Goal: Find specific page/section: Find specific page/section

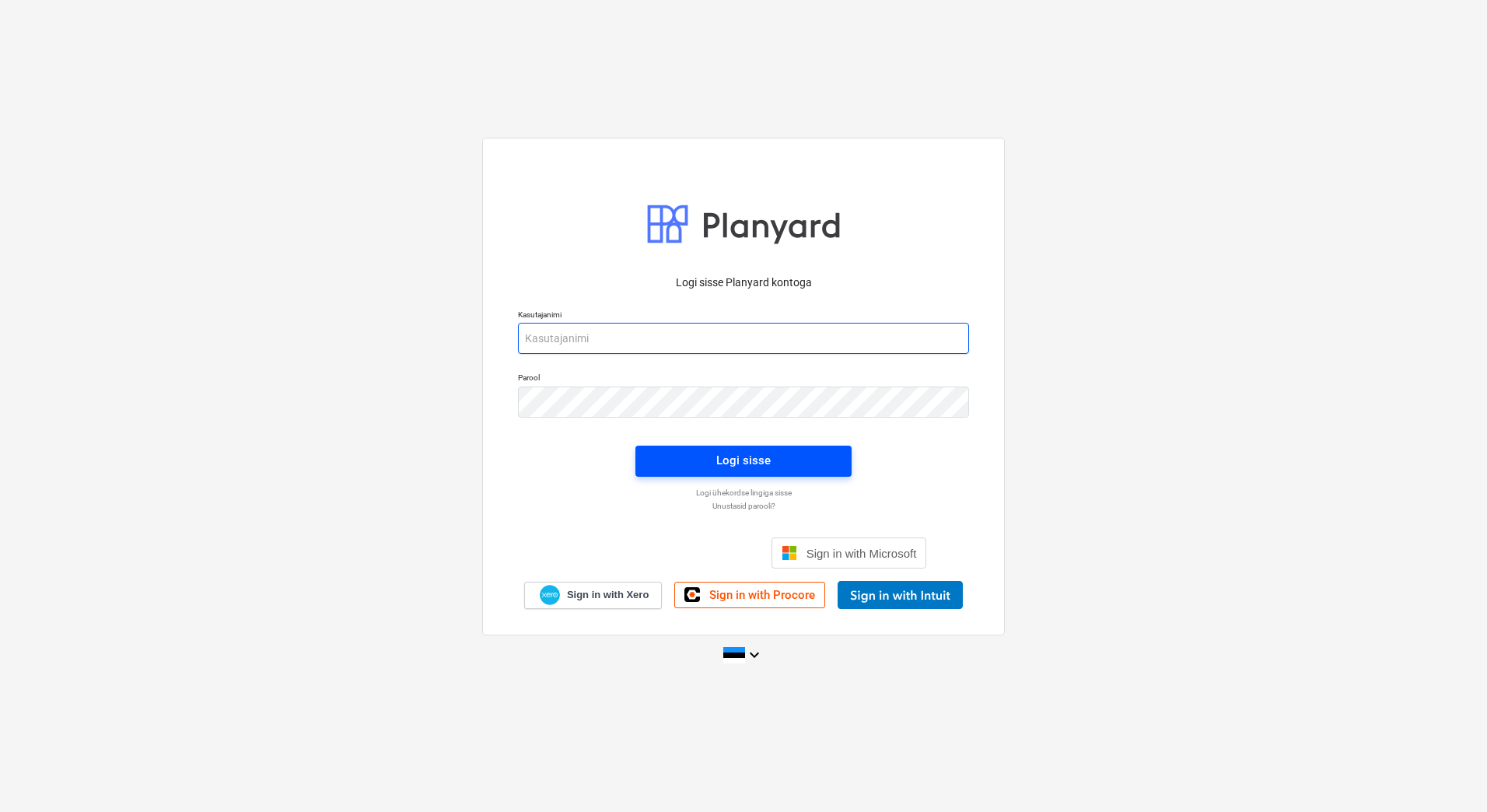
type input "[EMAIL_ADDRESS][DOMAIN_NAME]"
click at [747, 464] on div "Logi sisse" at bounding box center [743, 460] width 54 height 20
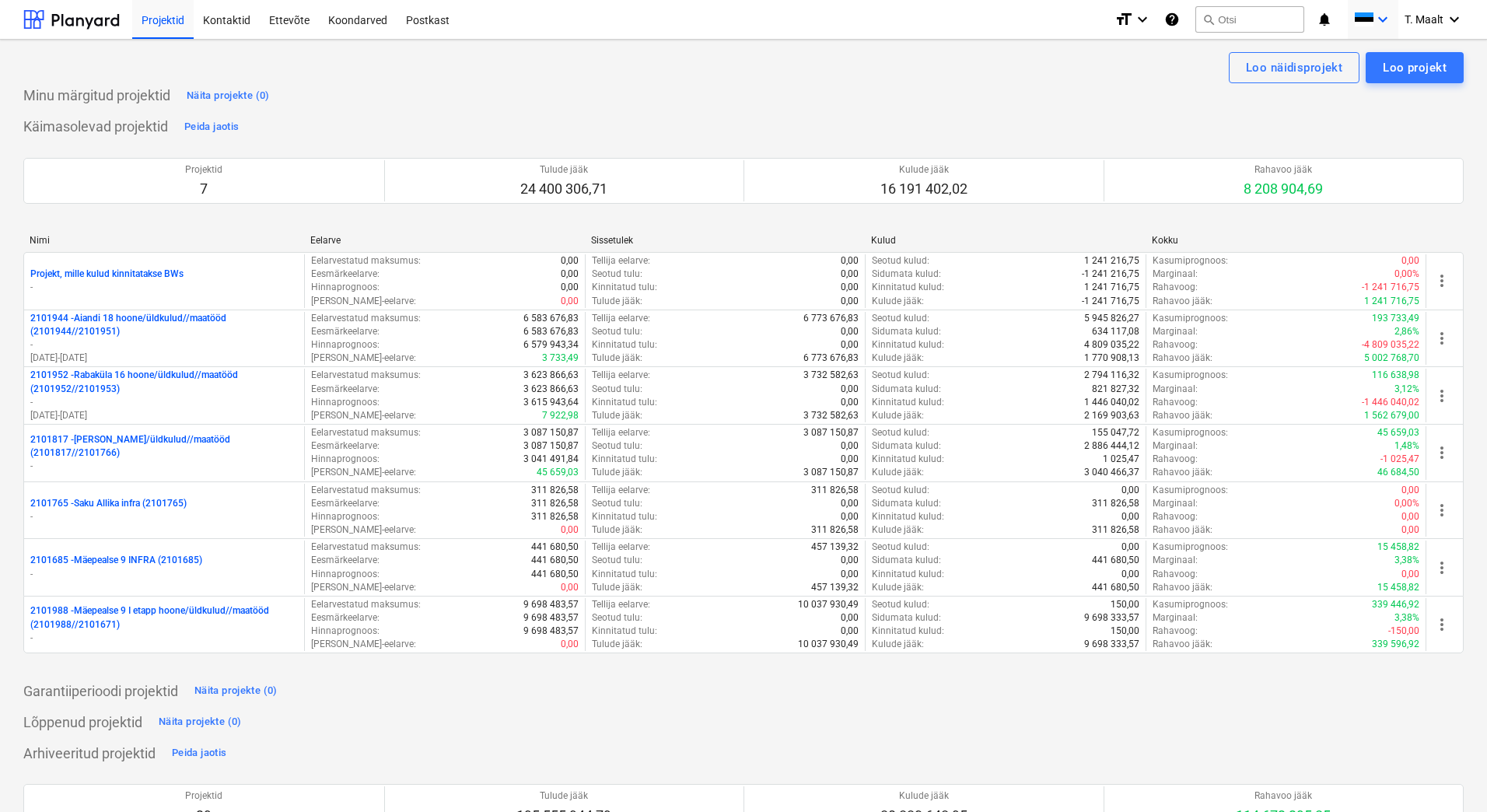
click at [1377, 21] on icon "keyboard_arrow_down" at bounding box center [1383, 19] width 18 height 18
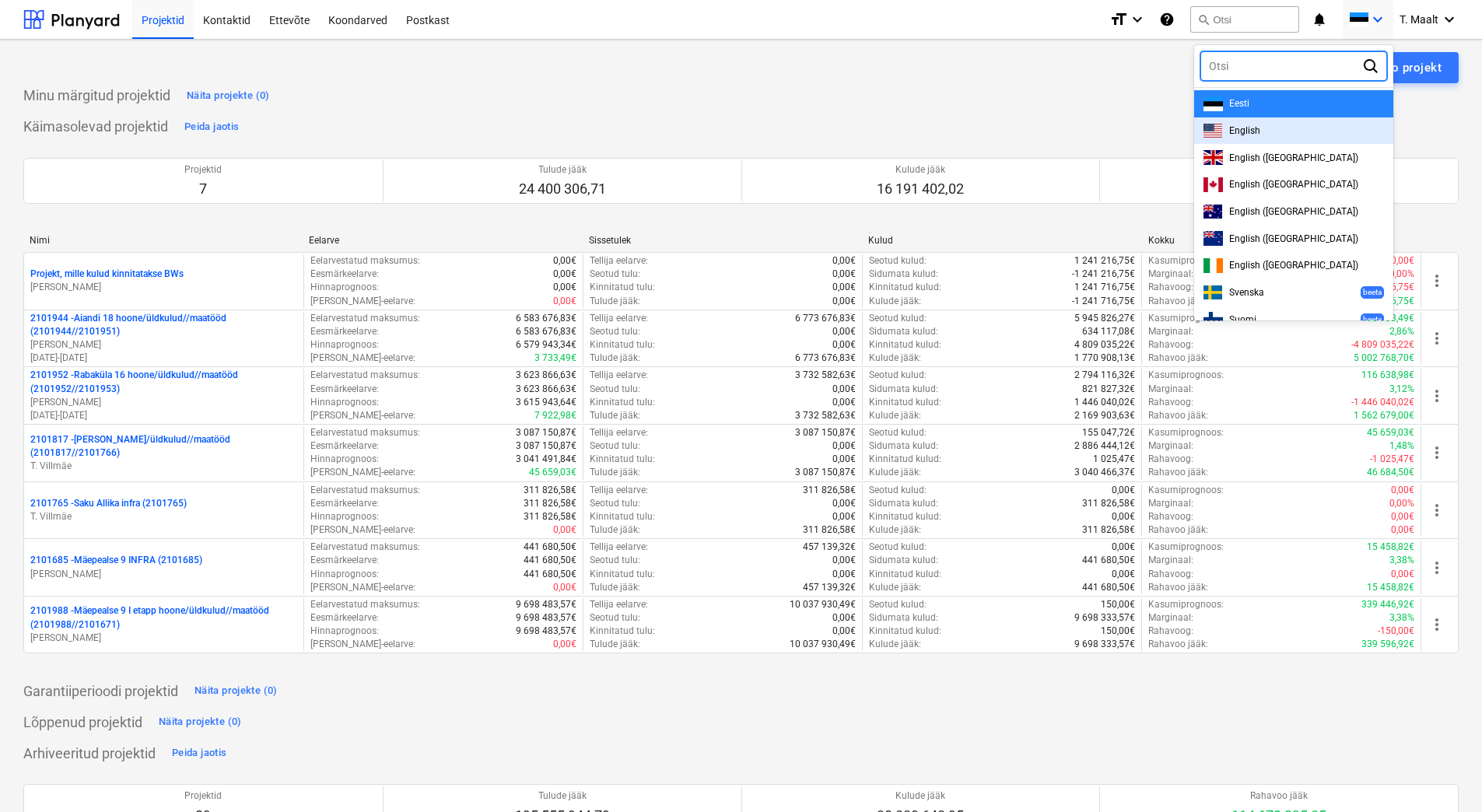
click at [1253, 136] on div "English" at bounding box center [1294, 131] width 181 height 15
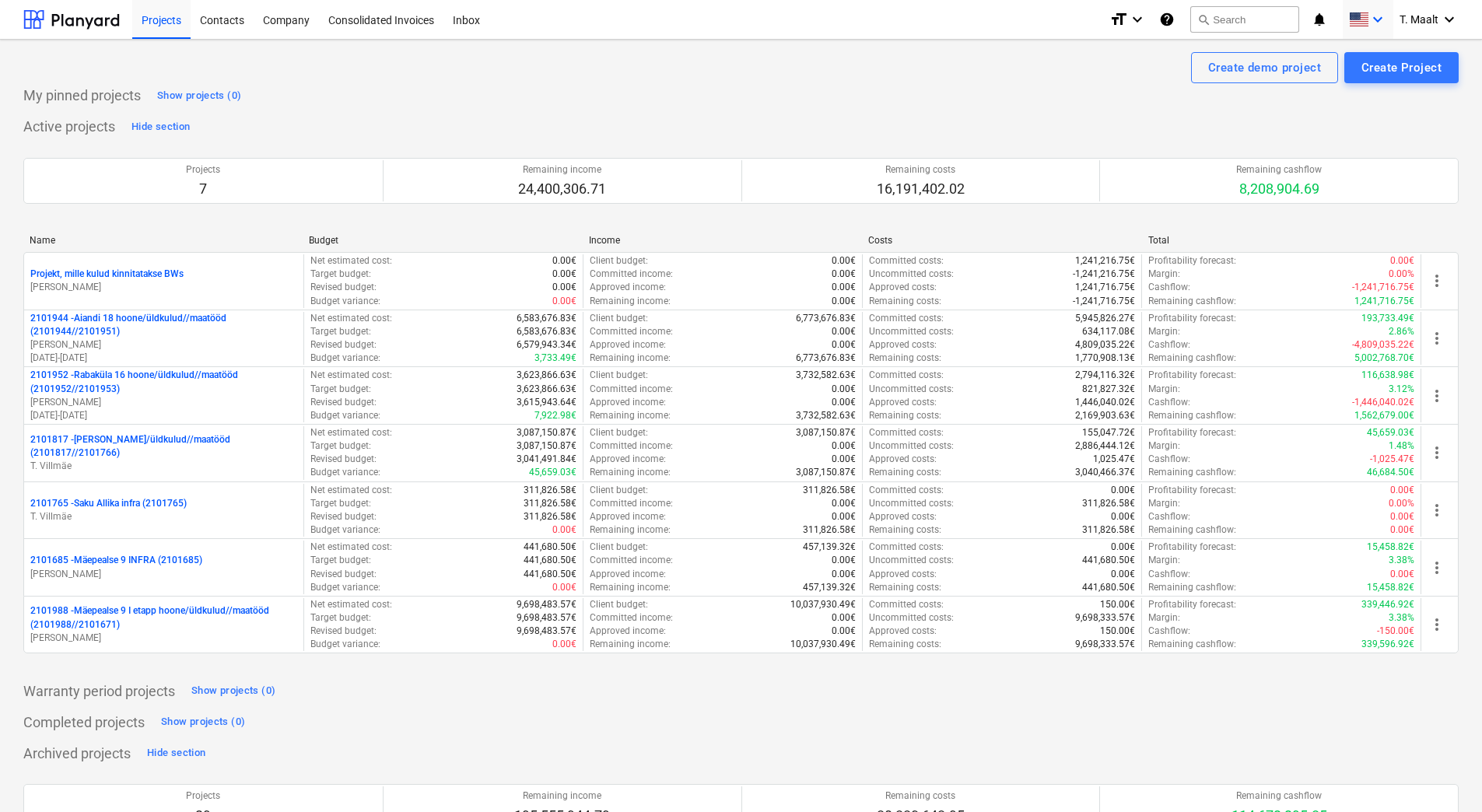
click at [1377, 19] on icon "keyboard_arrow_down" at bounding box center [1378, 19] width 18 height 18
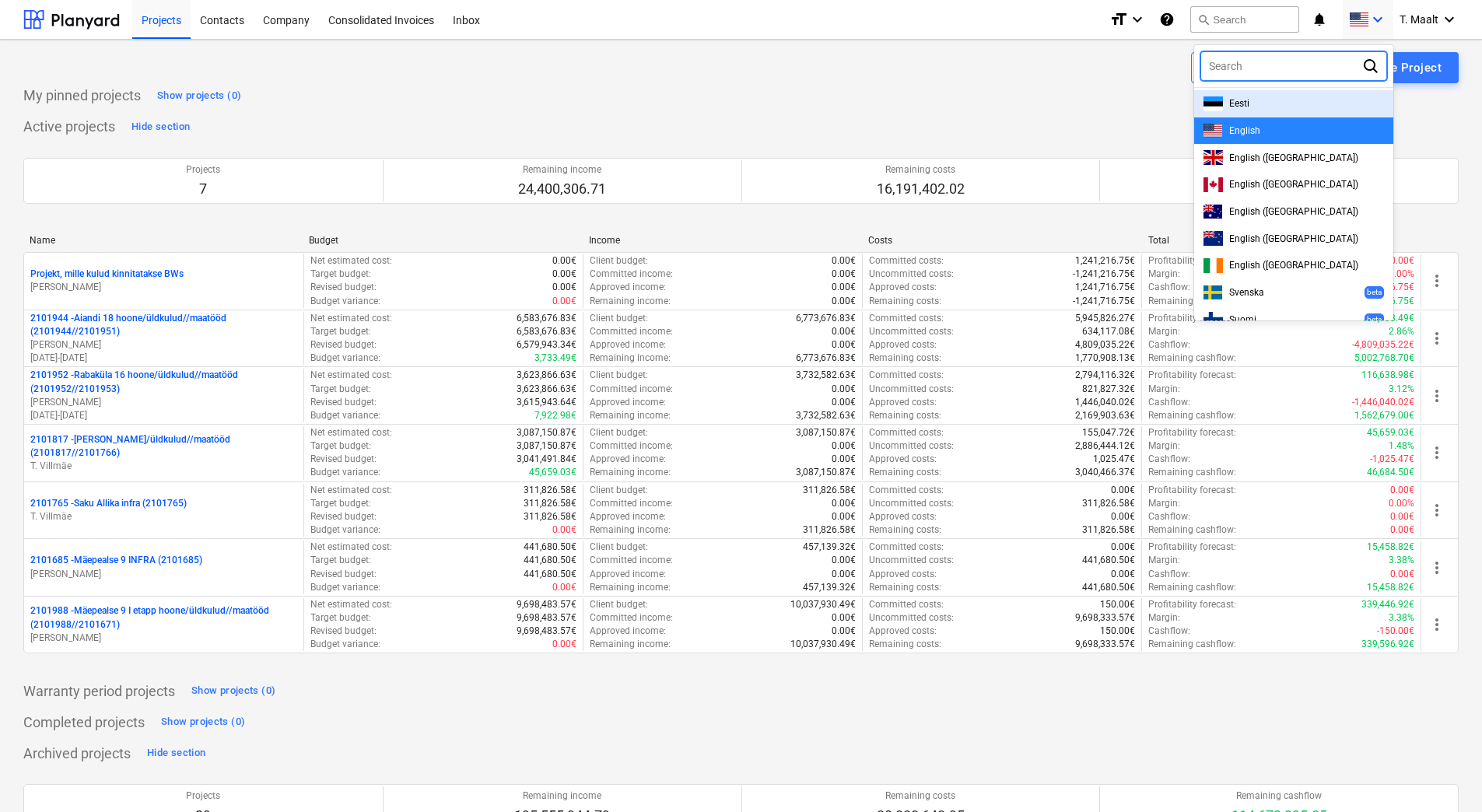
click at [1272, 99] on div "Eesti" at bounding box center [1294, 104] width 181 height 15
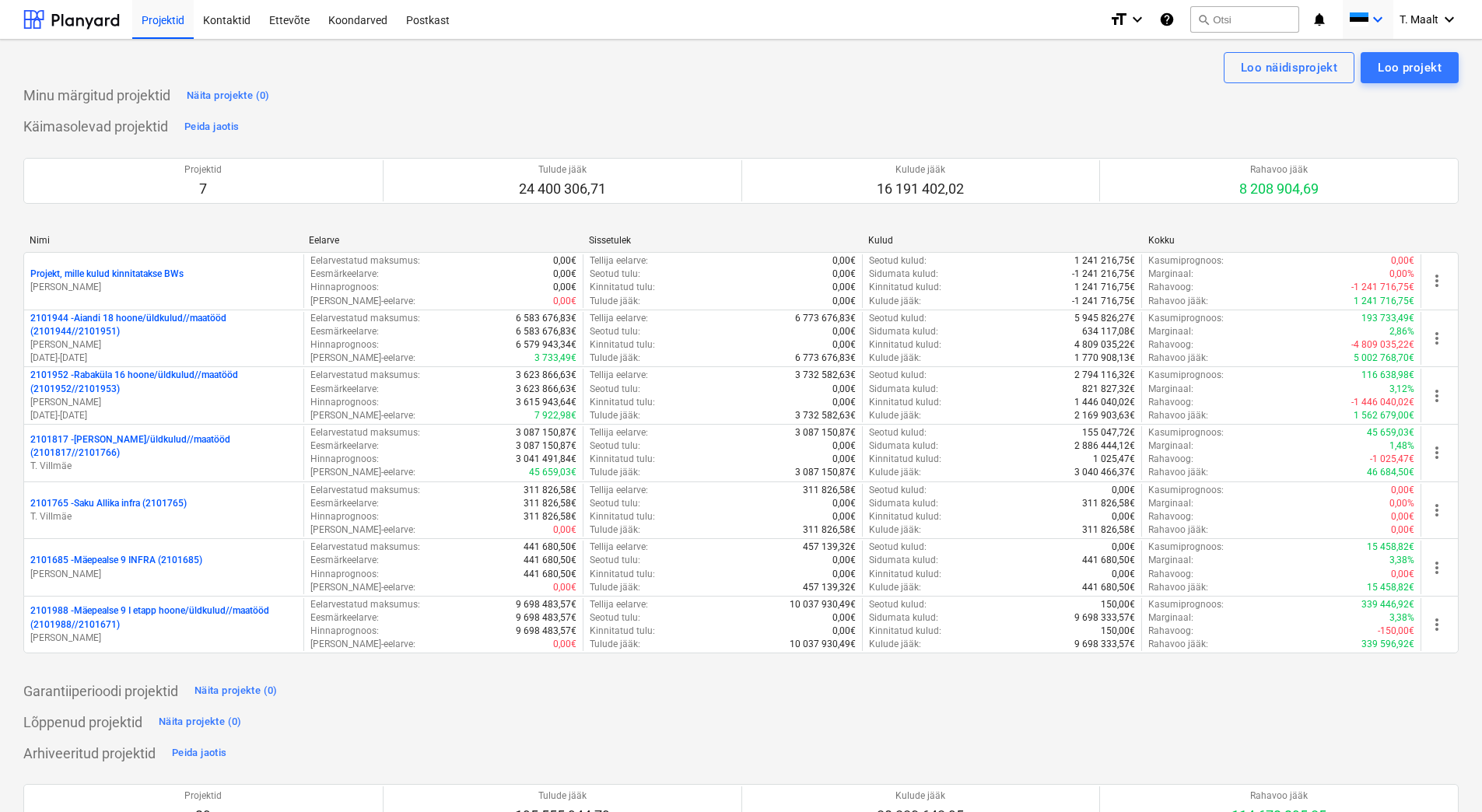
click at [1363, 20] on span at bounding box center [1359, 20] width 19 height 15
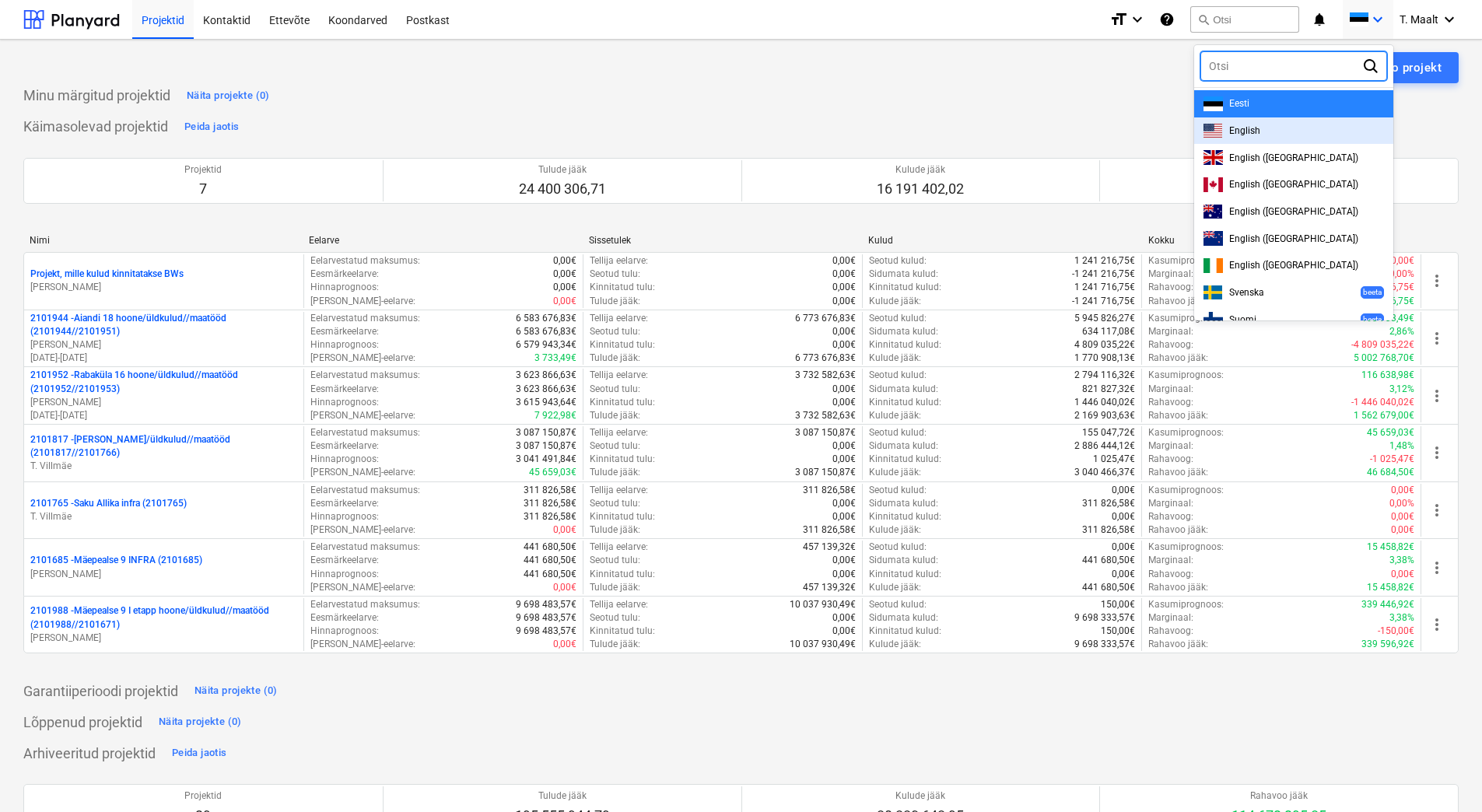
click at [1228, 128] on div "English" at bounding box center [1294, 131] width 181 height 15
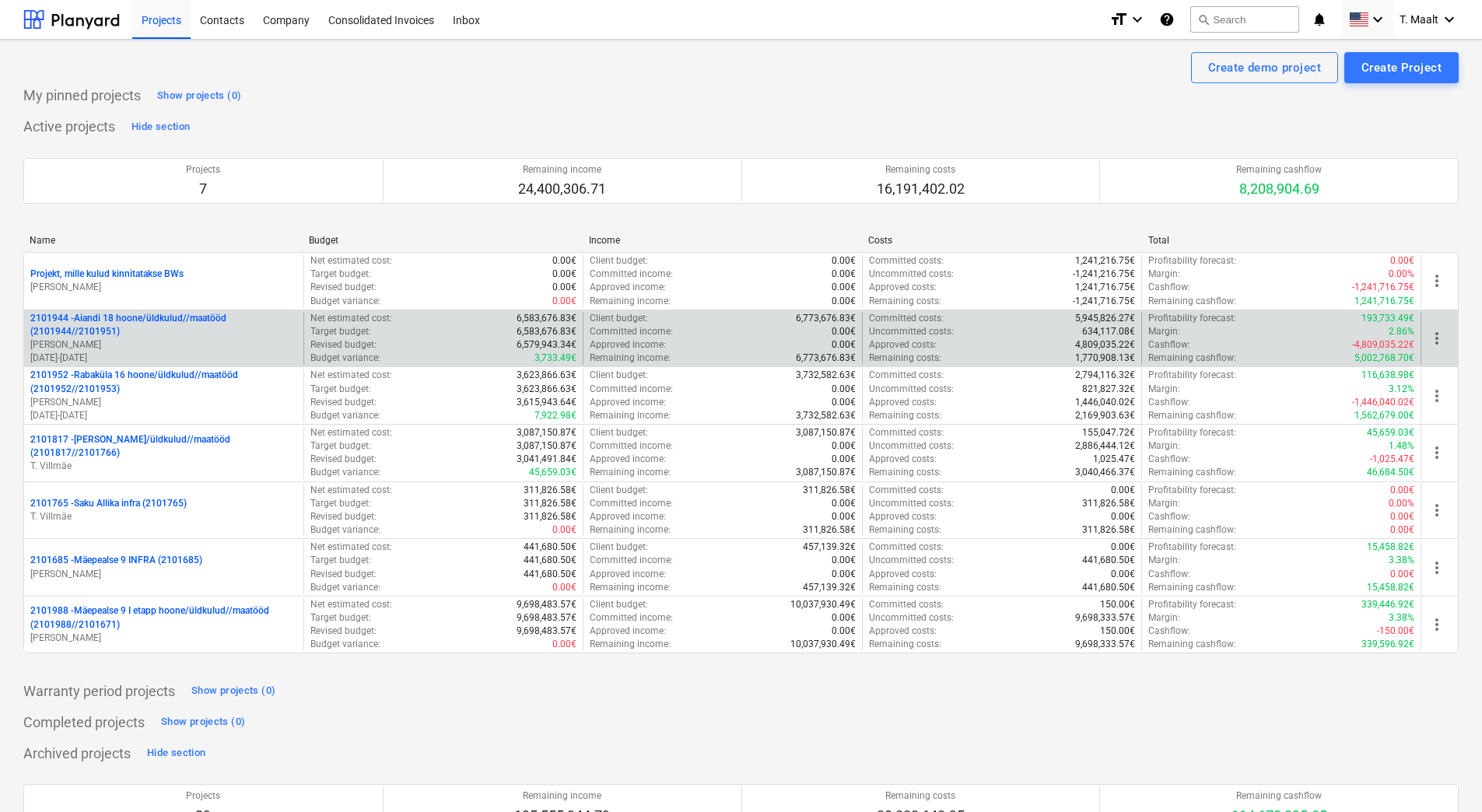
click at [194, 343] on p "[PERSON_NAME]" at bounding box center [164, 345] width 267 height 13
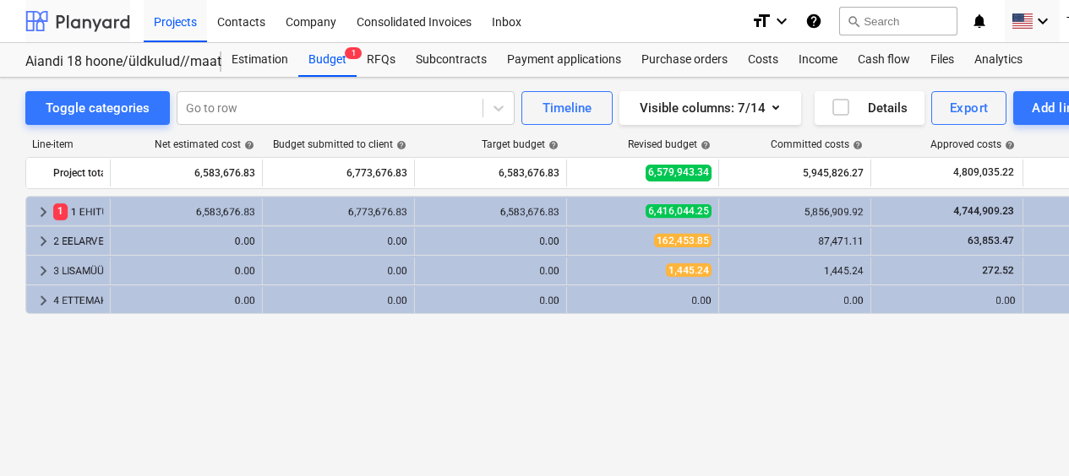
click at [87, 14] on div at bounding box center [77, 21] width 105 height 42
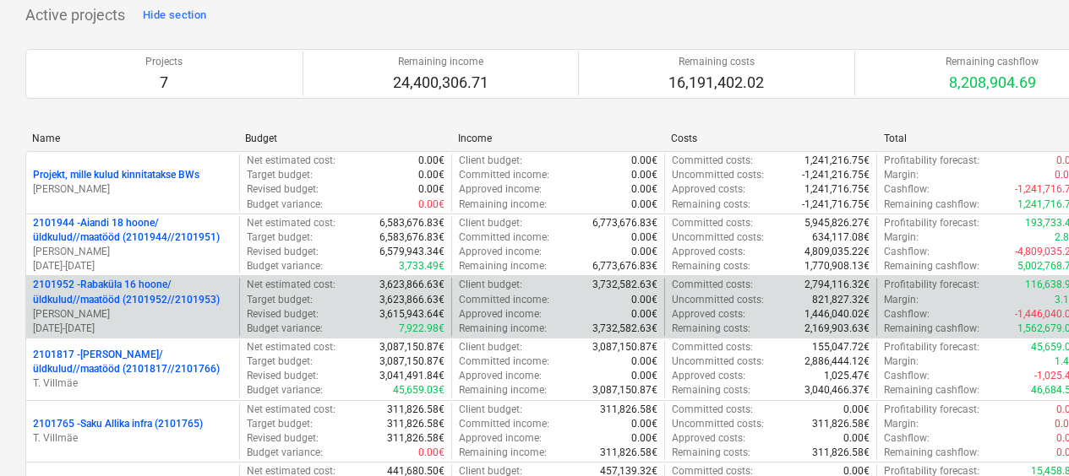
scroll to position [169, 0]
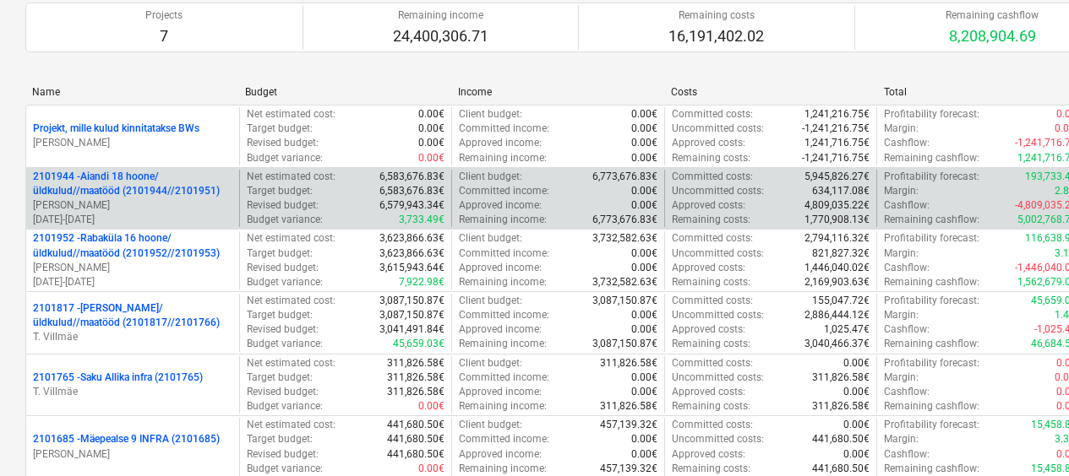
click at [106, 187] on p "2101944 - Aiandi 18 hoone/üldkulud//maatööd (2101944//2101951)" at bounding box center [132, 184] width 199 height 29
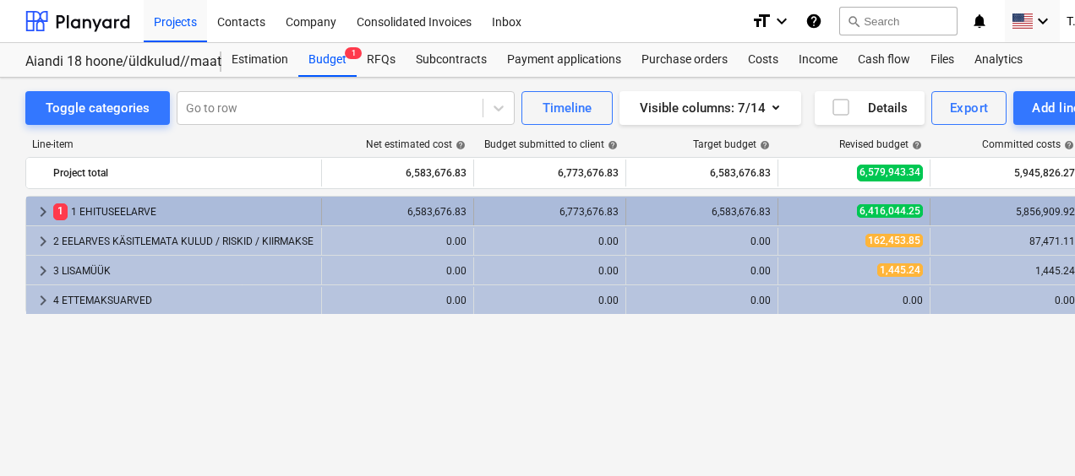
click at [47, 210] on span "keyboard_arrow_right" at bounding box center [43, 212] width 20 height 20
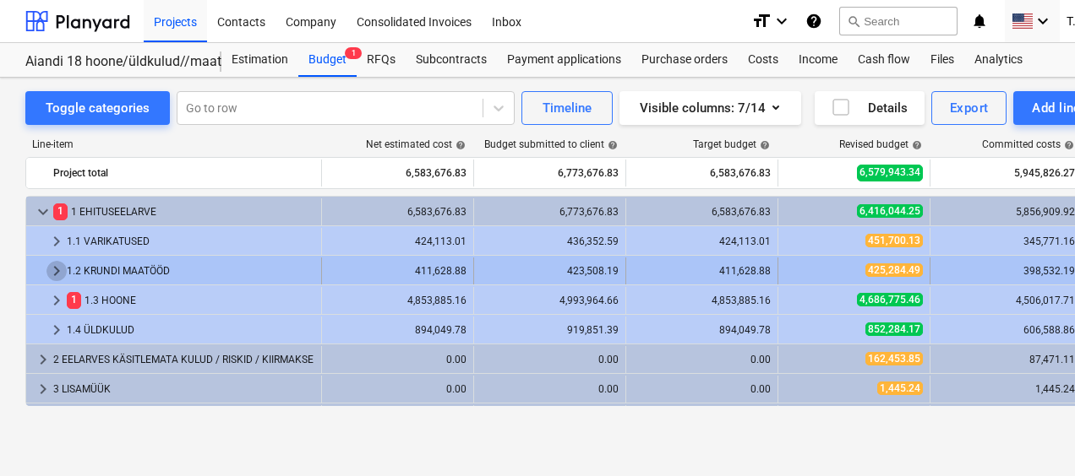
click at [57, 275] on span "keyboard_arrow_right" at bounding box center [56, 271] width 20 height 20
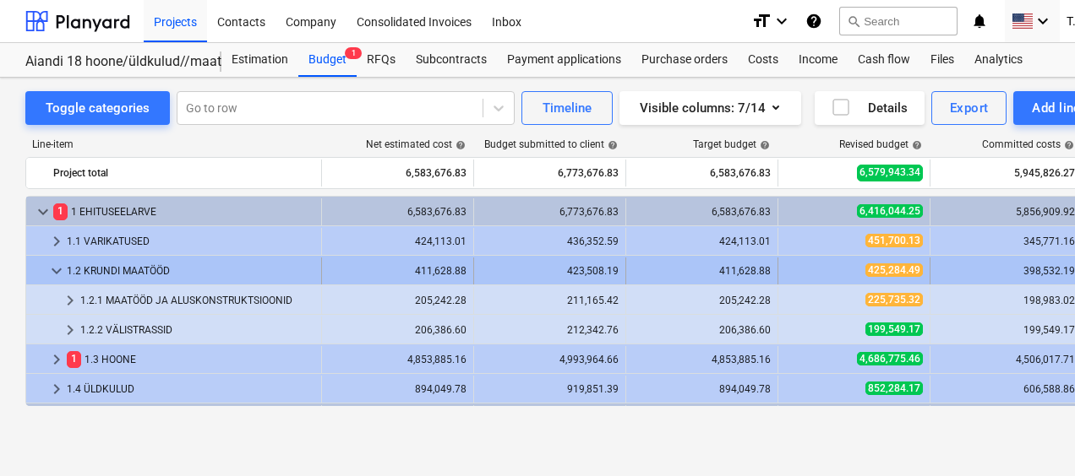
scroll to position [84, 0]
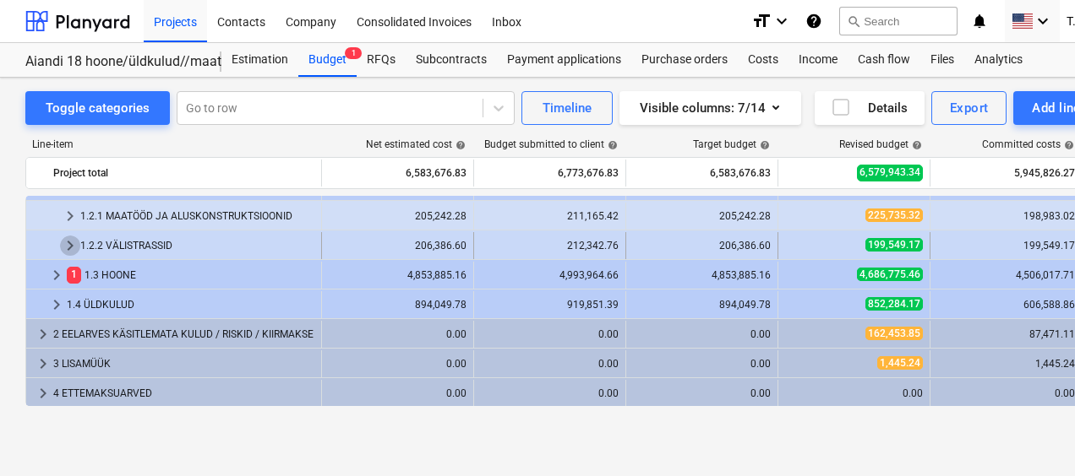
click at [64, 246] on span "keyboard_arrow_right" at bounding box center [70, 246] width 20 height 20
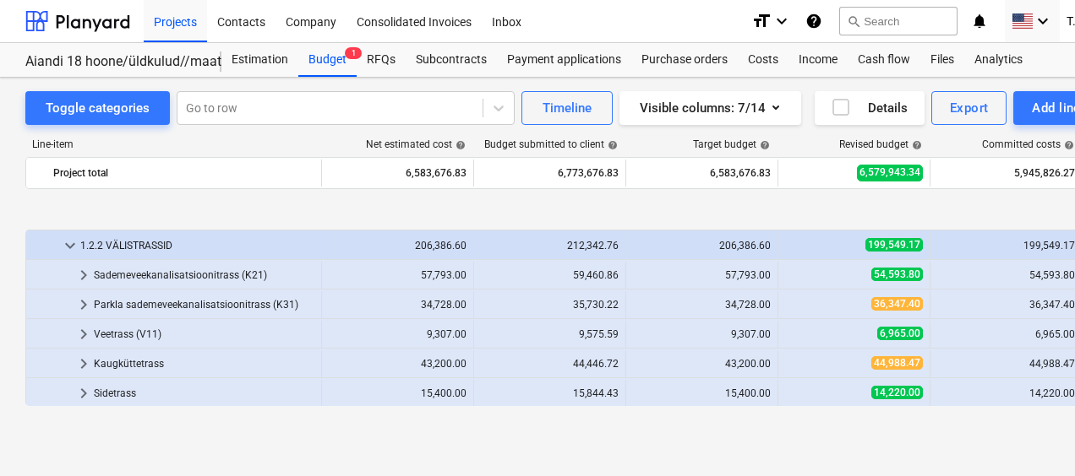
scroll to position [169, 0]
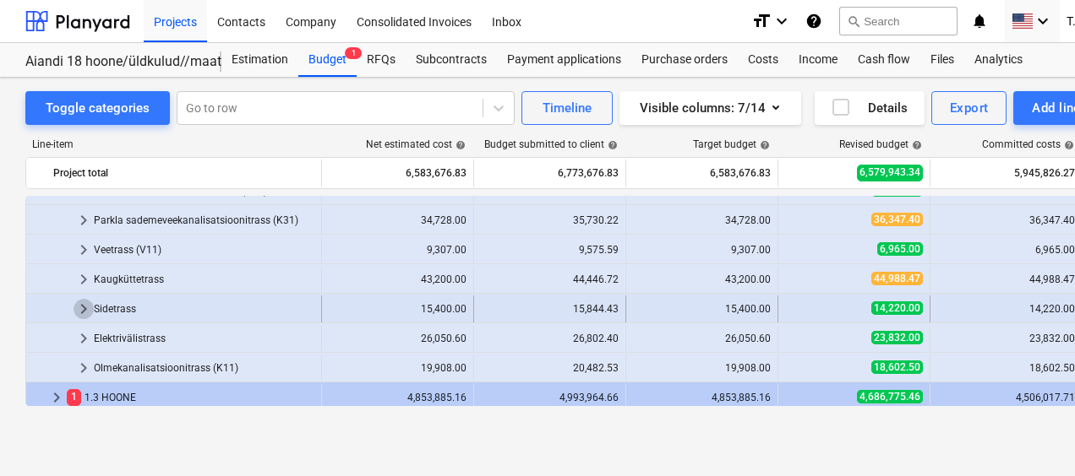
click at [85, 308] on span "keyboard_arrow_right" at bounding box center [84, 309] width 20 height 20
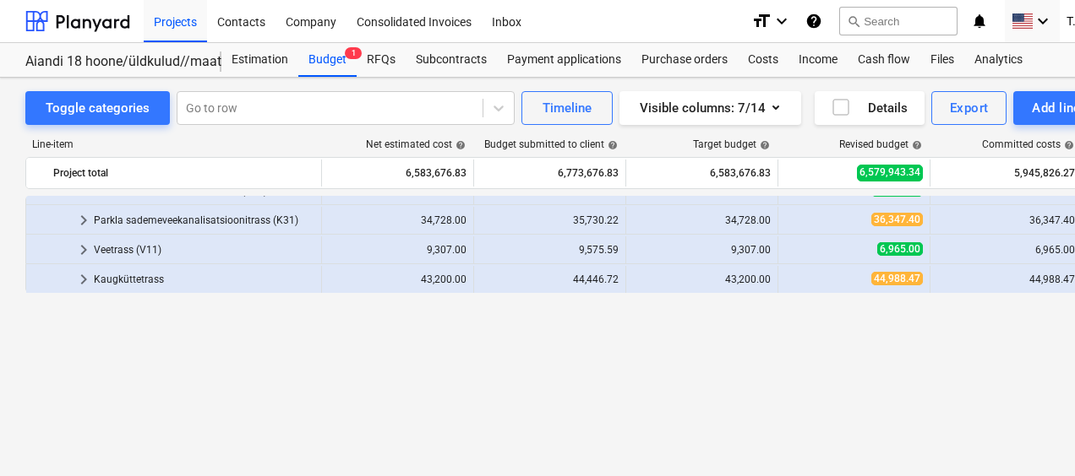
scroll to position [0, 0]
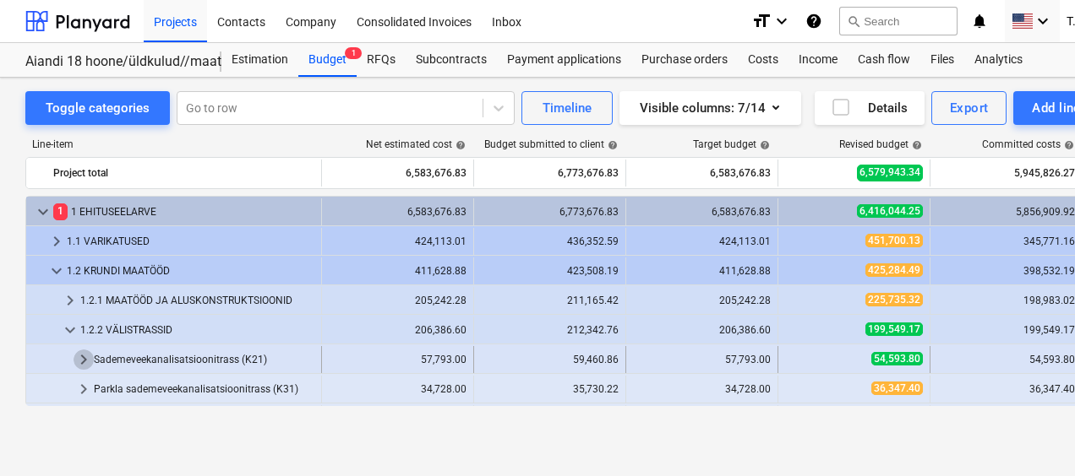
click at [81, 366] on span "keyboard_arrow_right" at bounding box center [84, 360] width 20 height 20
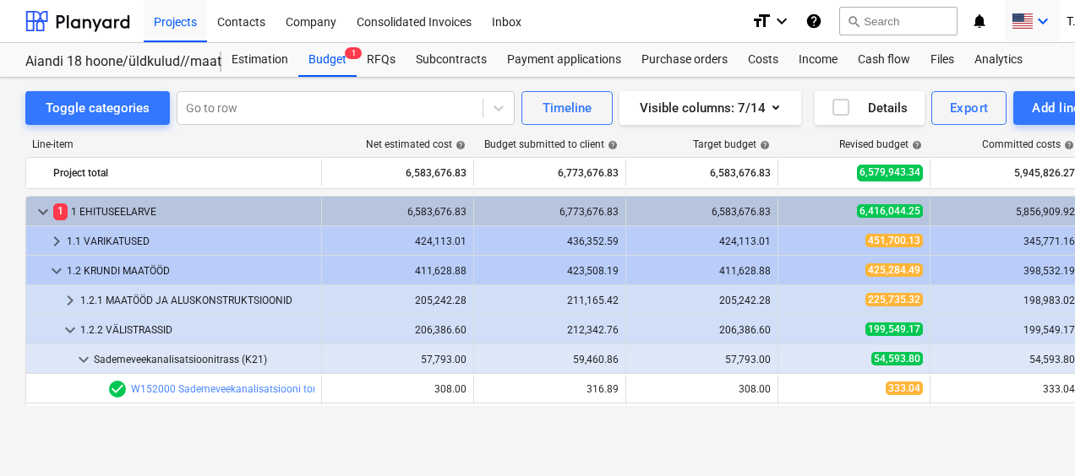
click at [1039, 25] on icon "keyboard_arrow_down" at bounding box center [1042, 21] width 20 height 20
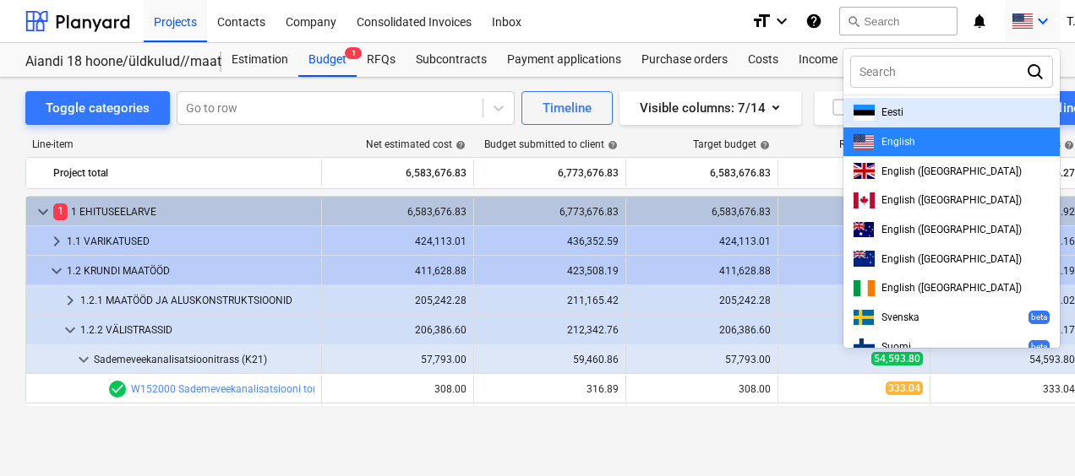
click at [1046, 30] on div at bounding box center [537, 238] width 1075 height 476
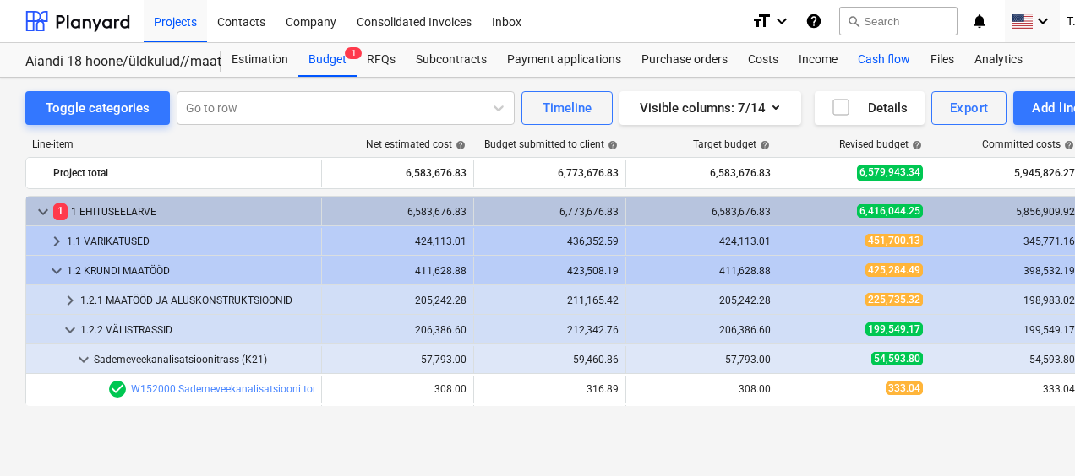
click at [883, 60] on div "Cash flow" at bounding box center [883, 60] width 73 height 34
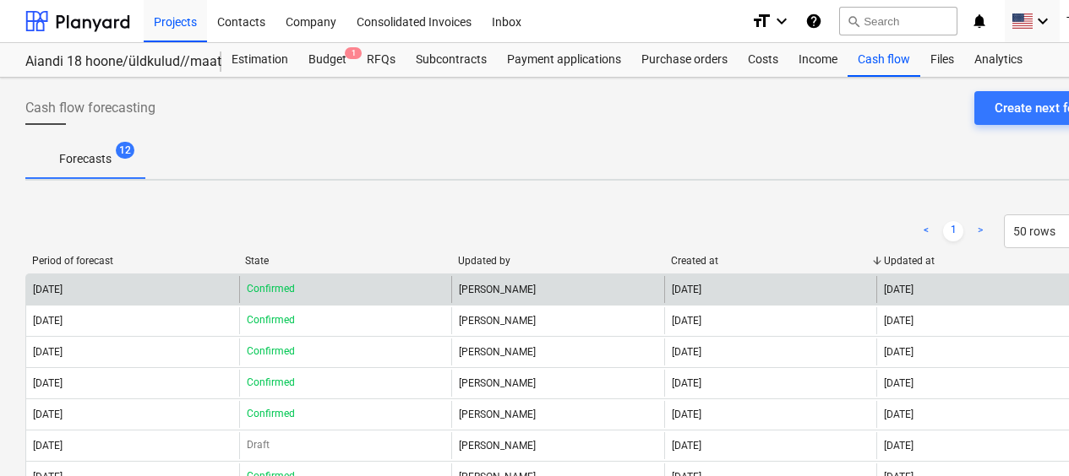
click at [116, 288] on div "[DATE]" at bounding box center [132, 289] width 213 height 27
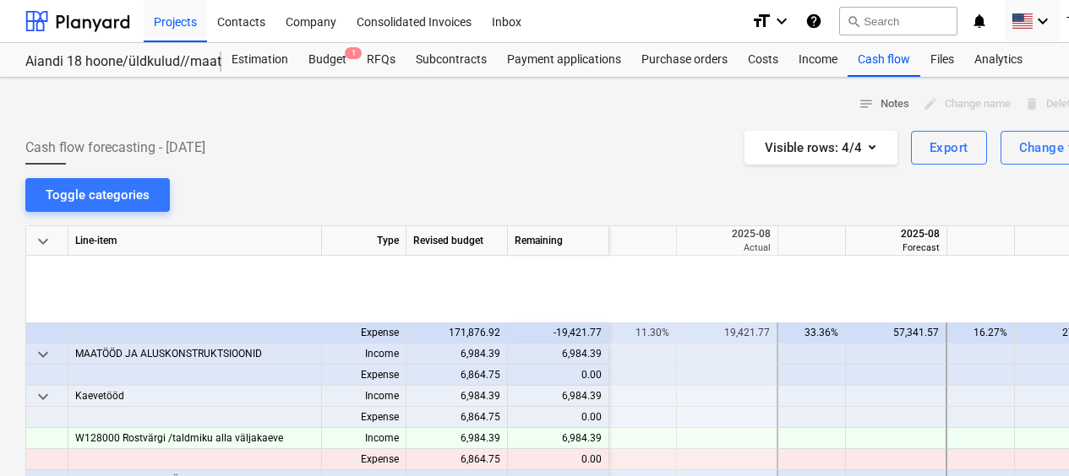
scroll to position [2619, 1859]
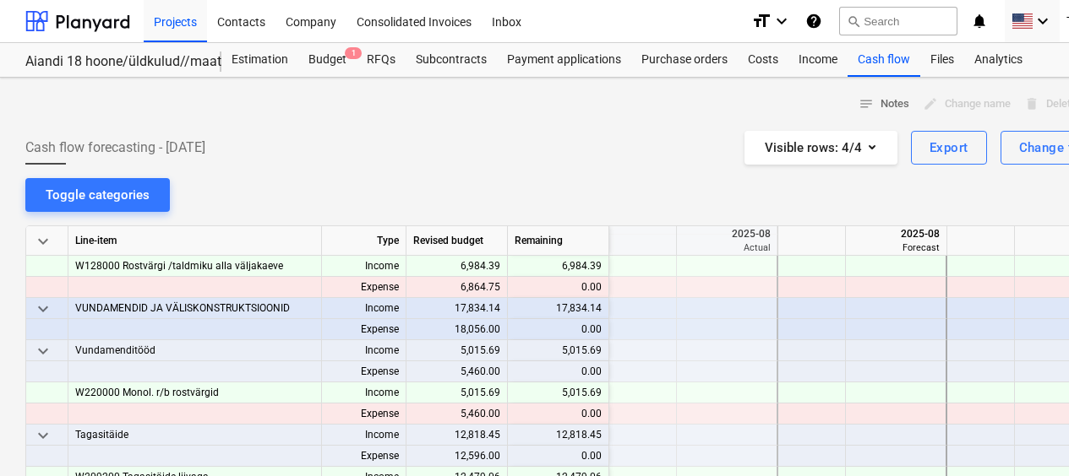
click at [967, 384] on div at bounding box center [981, 393] width 68 height 21
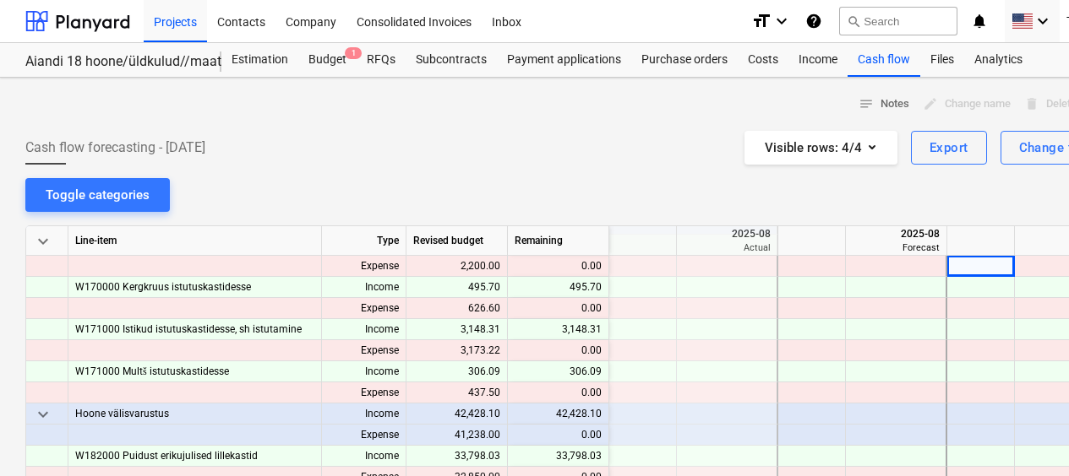
scroll to position [0, 1859]
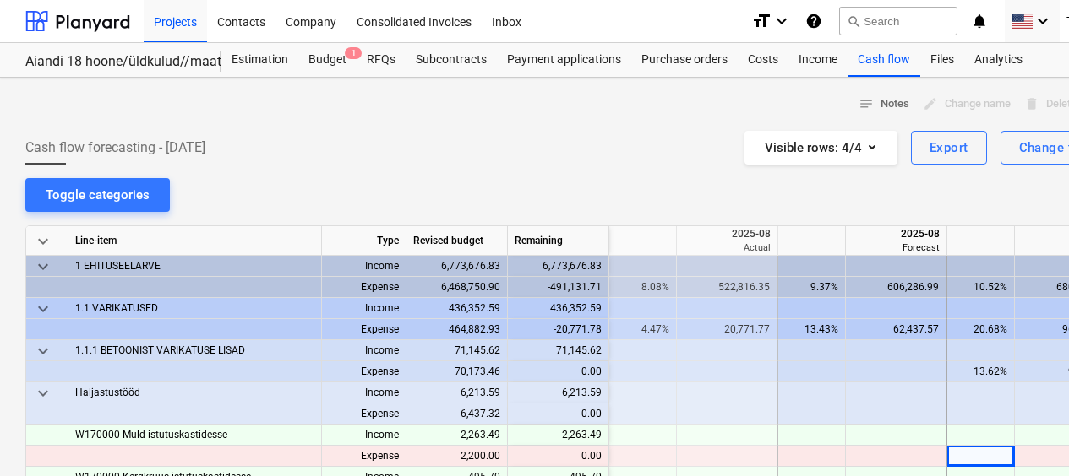
click at [787, 280] on div "9.37%" at bounding box center [811, 287] width 53 height 21
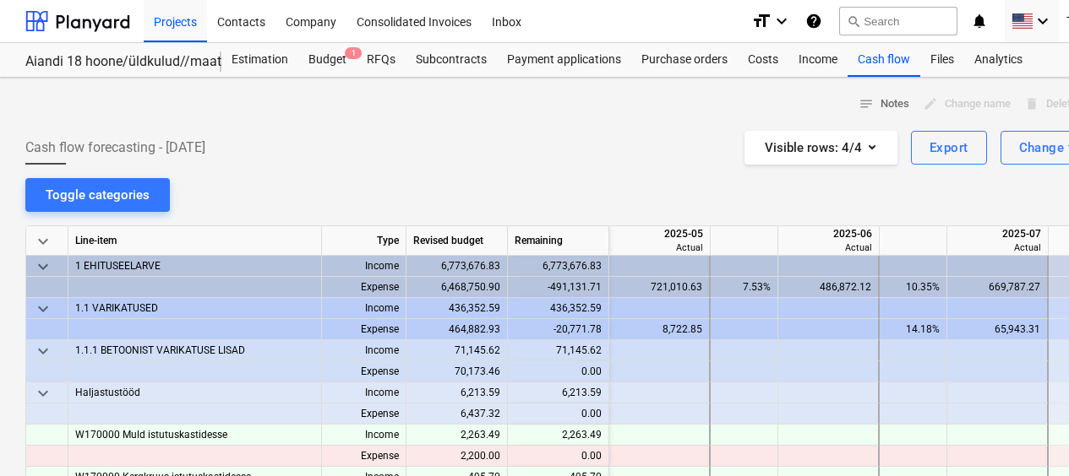
scroll to position [0, 1352]
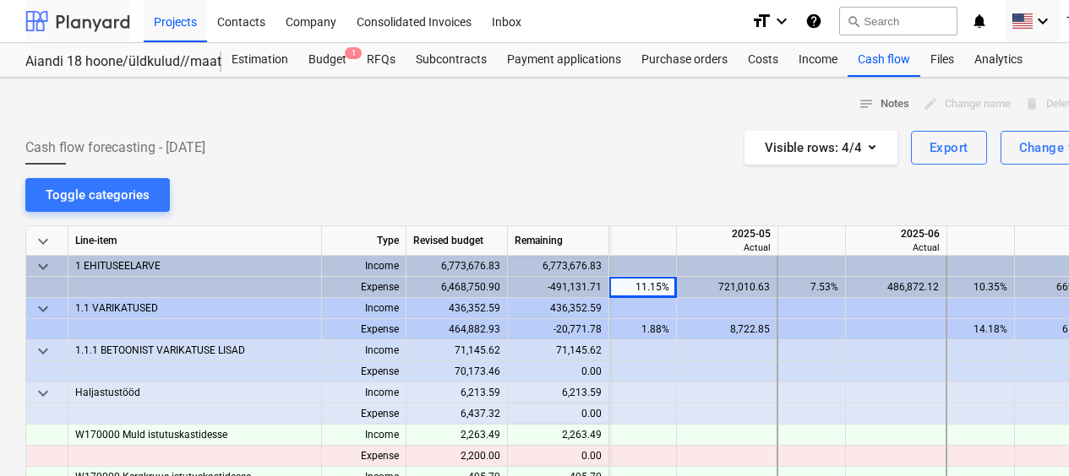
click at [99, 31] on div at bounding box center [77, 21] width 105 height 42
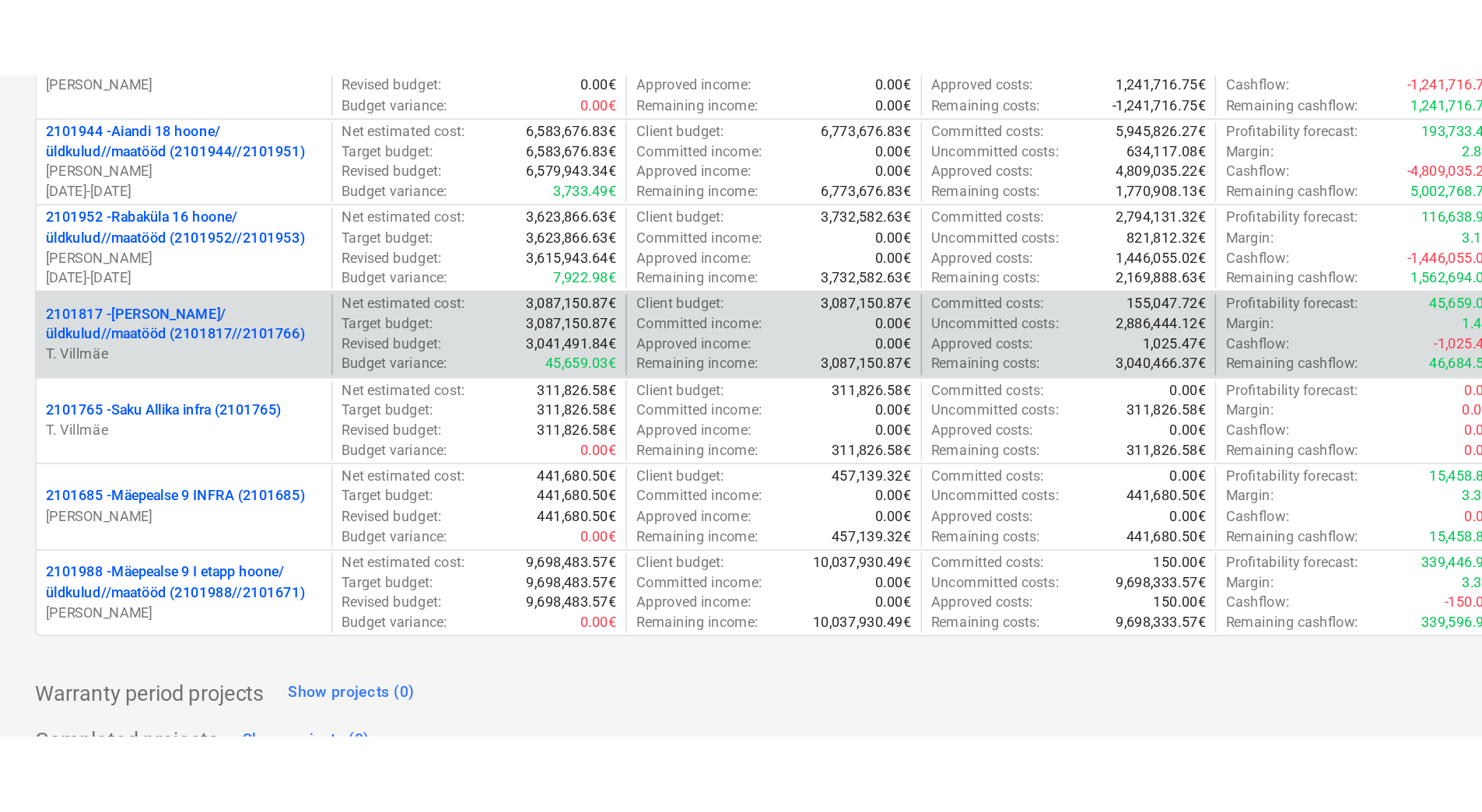
scroll to position [311, 0]
